Goal: Browse casually: Explore the website without a specific task or goal

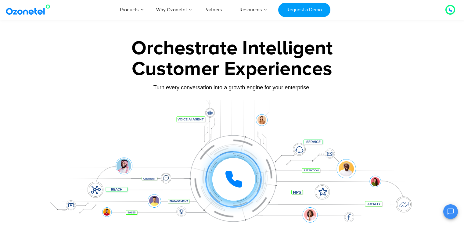
scroll to position [2875, 0]
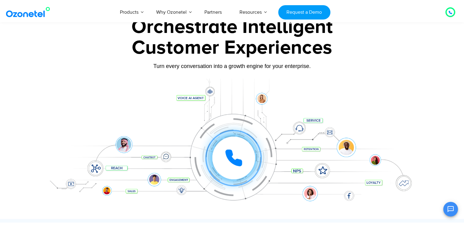
scroll to position [61, 0]
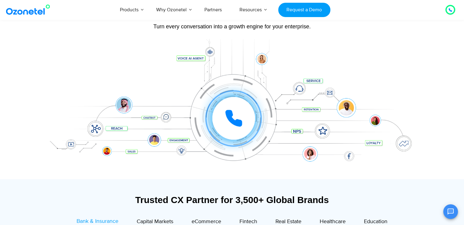
click at [236, 124] on icon at bounding box center [233, 118] width 15 height 15
click at [27, 118] on div at bounding box center [232, 76] width 464 height 208
click at [349, 156] on div "Click to experience it! Call ended 1 2 3 4 5 6 7 8 9 # 0" at bounding box center [233, 106] width 382 height 104
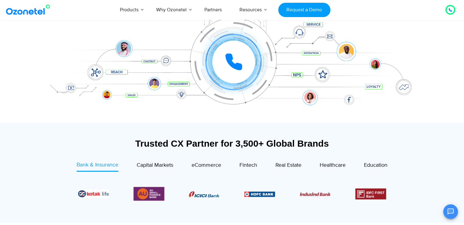
scroll to position [183, 0]
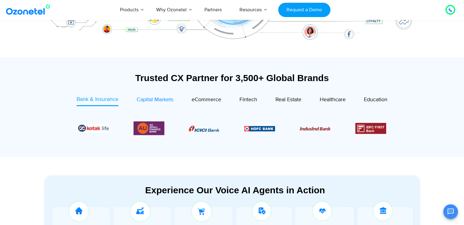
click at [166, 103] on span "Capital Markets" at bounding box center [155, 99] width 37 height 7
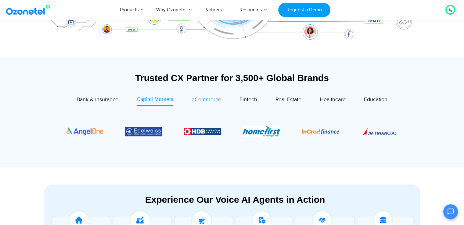
click at [206, 101] on span "eCommerce" at bounding box center [207, 99] width 30 height 7
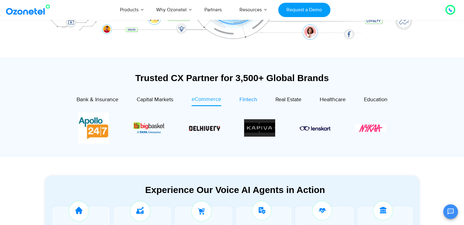
click at [247, 99] on span "Fintech" at bounding box center [249, 99] width 18 height 7
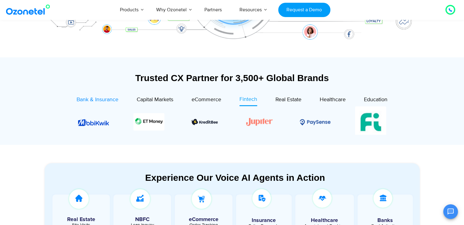
click at [96, 105] on link "Bank & Insurance" at bounding box center [98, 101] width 42 height 10
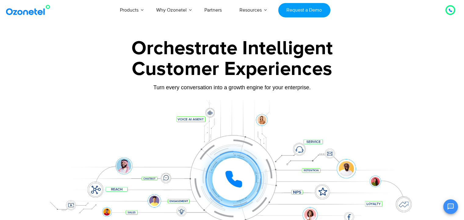
scroll to position [0, 0]
click at [148, 45] on div "Orchestrate Intelligent" at bounding box center [233, 49] width 382 height 20
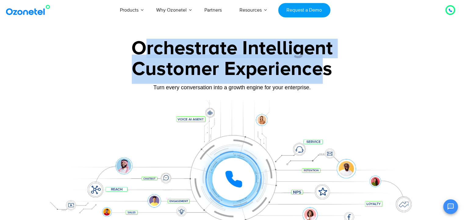
drag, startPoint x: 323, startPoint y: 70, endPoint x: 146, endPoint y: 50, distance: 177.9
click at [146, 50] on div "Orchestrate Intelligent Customer Experiences Turn every conversation into a gro…" at bounding box center [233, 140] width 382 height 202
click at [307, 68] on div "Customer Experiences" at bounding box center [233, 69] width 382 height 29
drag, startPoint x: 147, startPoint y: 46, endPoint x: 325, endPoint y: 66, distance: 179.4
click at [325, 66] on div "Orchestrate Intelligent Customer Experiences Turn every conversation into a gro…" at bounding box center [233, 140] width 382 height 202
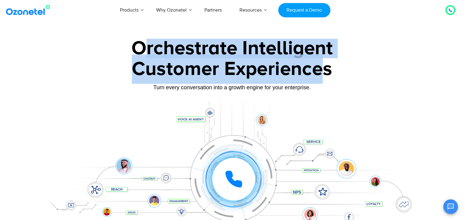
click at [155, 47] on div "Orchestrate Intelligent" at bounding box center [233, 49] width 382 height 20
drag, startPoint x: 146, startPoint y: 45, endPoint x: 320, endPoint y: 67, distance: 175.1
click at [320, 67] on div "Orchestrate Intelligent Customer Experiences Turn every conversation into a gro…" at bounding box center [233, 140] width 382 height 202
